Goal: Information Seeking & Learning: Learn about a topic

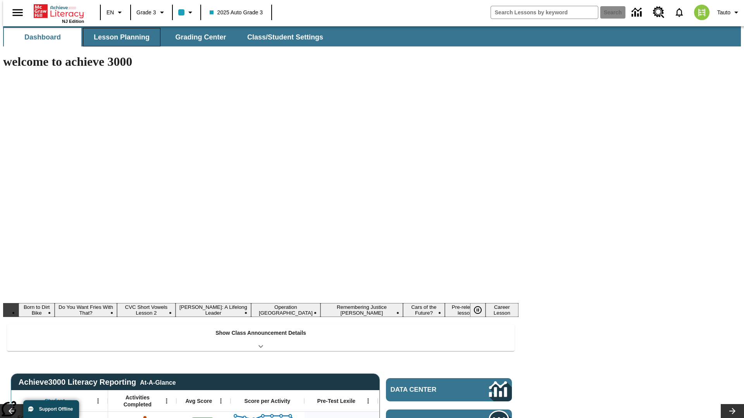
click at [119, 37] on button "Lesson Planning" at bounding box center [121, 37] width 77 height 19
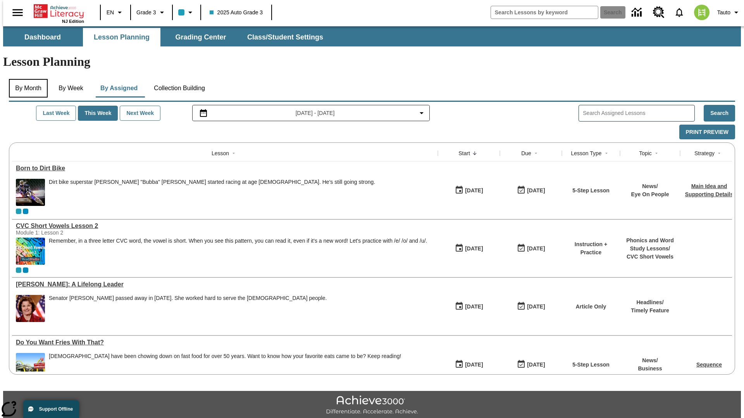
click at [26, 79] on button "By Month" at bounding box center [28, 88] width 39 height 19
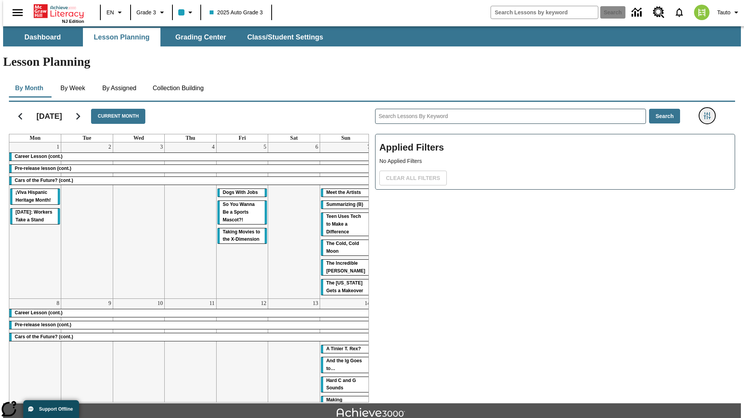
click at [709, 112] on icon "Filters Side menu" at bounding box center [706, 115] width 7 height 7
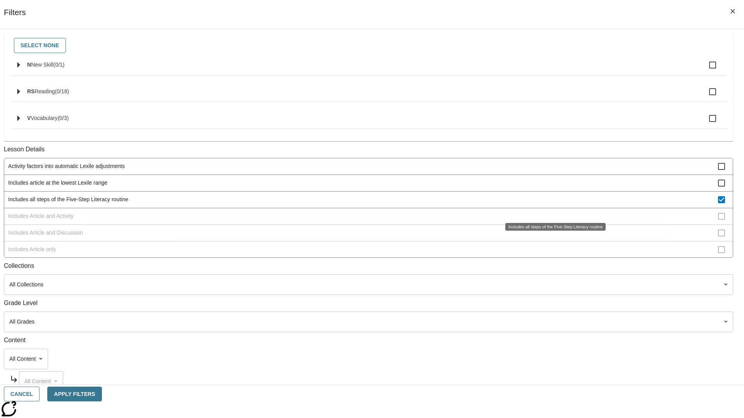
click at [552, 204] on span "Includes all steps of the Five-Step Literacy routine" at bounding box center [363, 200] width 710 height 8
checkbox input "false"
click at [552, 220] on span "Includes Article and Activity" at bounding box center [363, 216] width 710 height 8
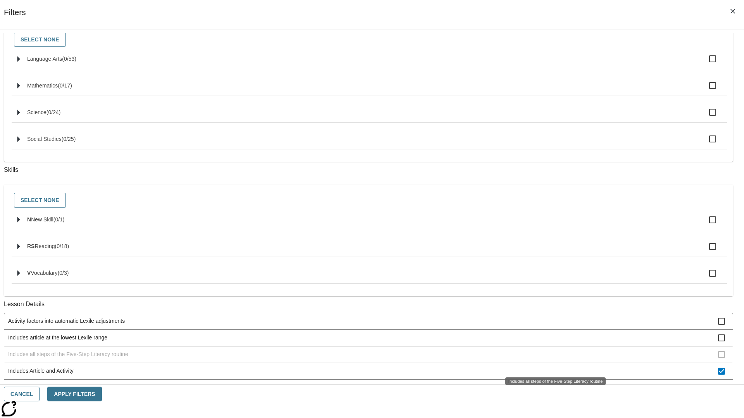
click at [552, 367] on span "Includes Article and Activity" at bounding box center [363, 371] width 710 height 8
checkbox input "false"
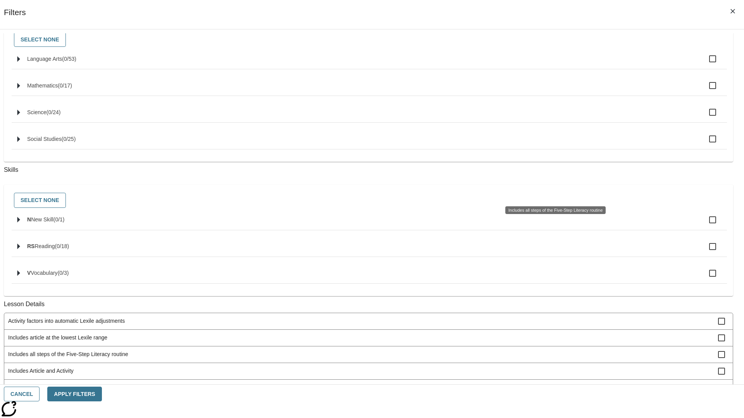
scroll to position [312, 0]
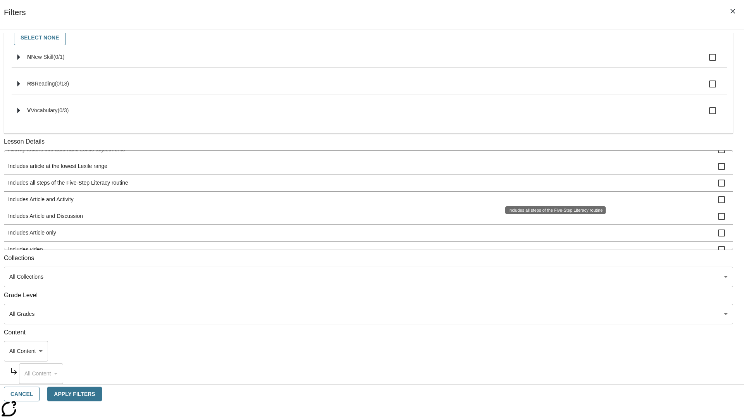
click at [552, 220] on span "Includes Article and Discussion" at bounding box center [363, 216] width 710 height 8
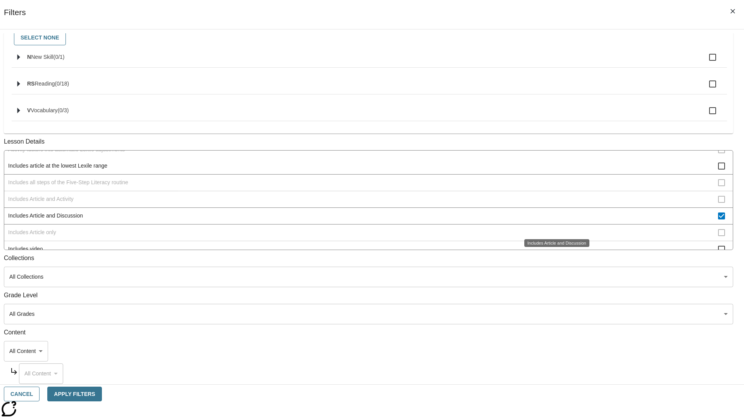
click at [552, 220] on span "Includes Article and Discussion" at bounding box center [363, 216] width 710 height 8
checkbox input "false"
click at [552, 237] on span "Includes Article only" at bounding box center [363, 233] width 710 height 8
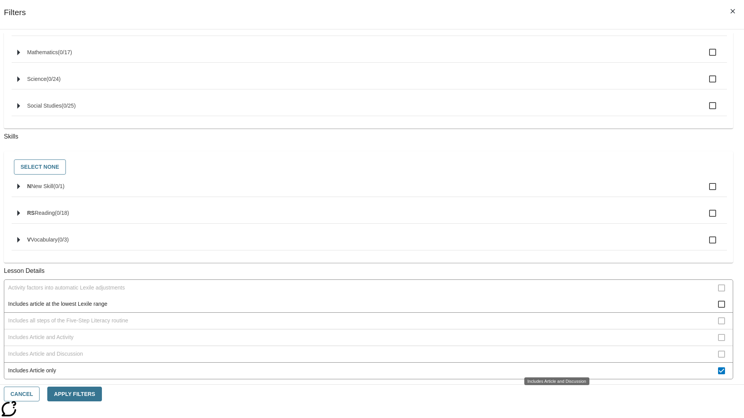
click at [552, 367] on span "Includes Article only" at bounding box center [363, 371] width 710 height 8
checkbox input "false"
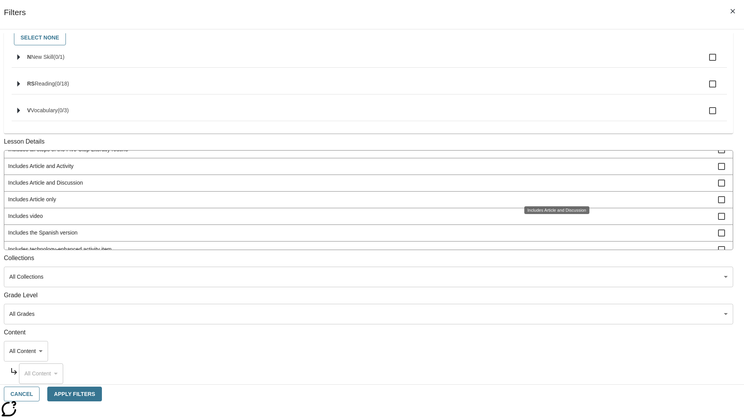
click at [552, 254] on span "Includes technology-enhanced activity item" at bounding box center [363, 250] width 710 height 8
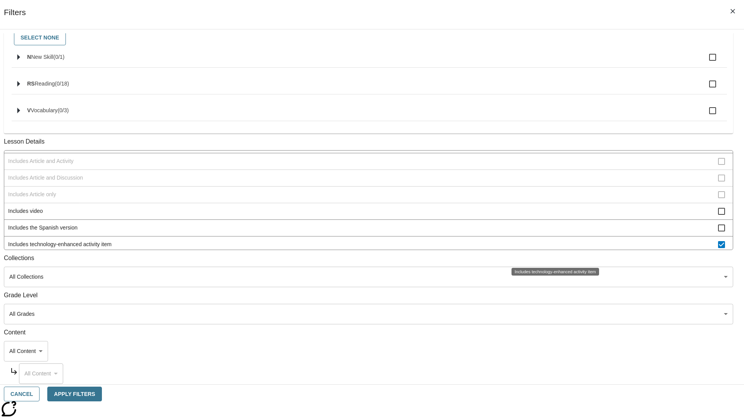
click at [552, 249] on span "Includes technology-enhanced activity item" at bounding box center [363, 245] width 710 height 8
checkbox input "false"
click at [552, 257] on span "Includes Instruction and Activity" at bounding box center [363, 261] width 710 height 8
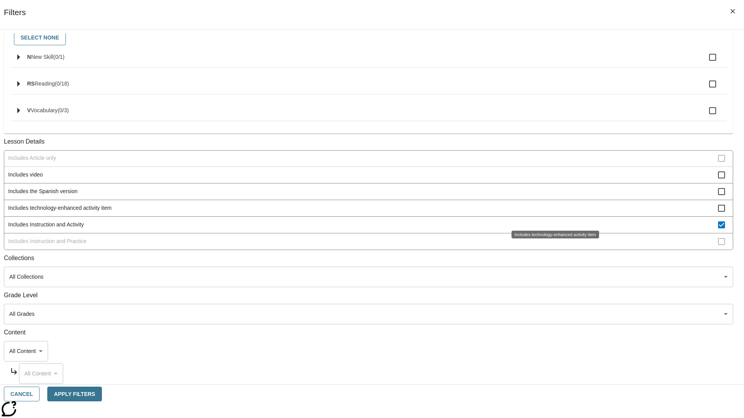
click at [552, 229] on span "Includes Instruction and Activity" at bounding box center [363, 225] width 710 height 8
checkbox input "false"
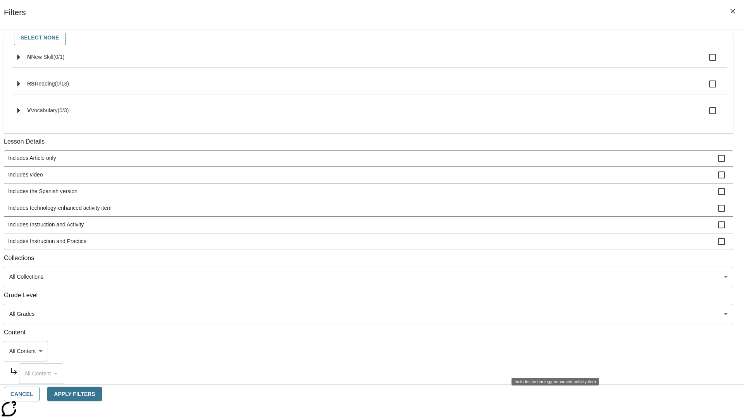
scroll to position [186, 0]
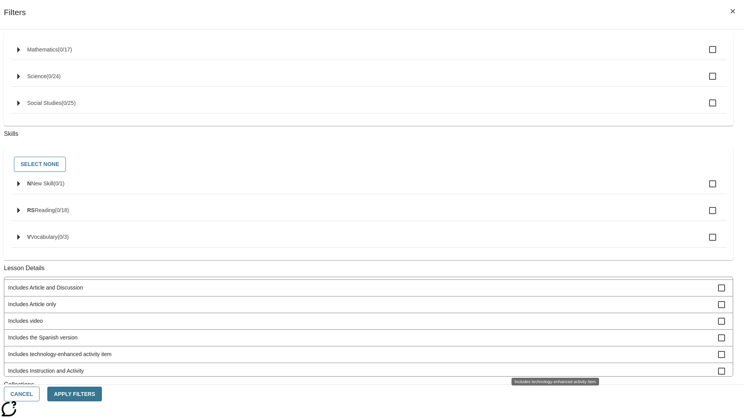
click at [552, 384] on span "Includes Instruction and Practice" at bounding box center [363, 388] width 710 height 8
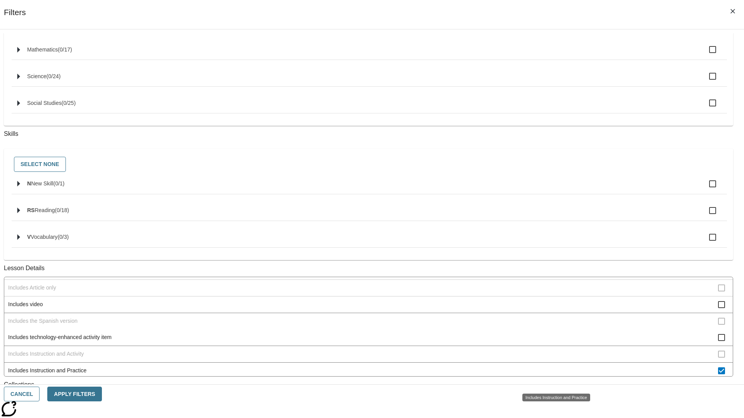
click at [552, 375] on span "Includes Instruction and Practice" at bounding box center [363, 371] width 710 height 8
checkbox input "false"
